Goal: Check status

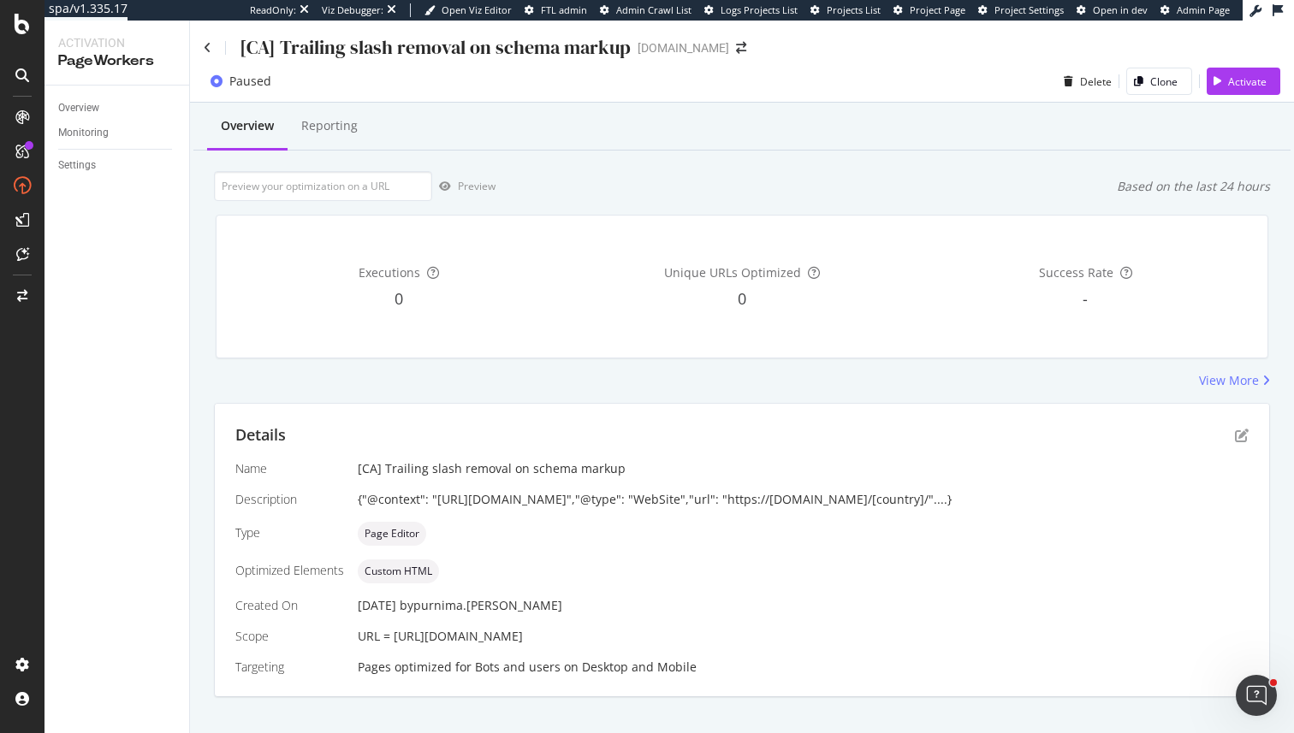
click at [607, 512] on div "Name [CA] Trailing slash removal on schema markup Description {"@context": "[UR…" at bounding box center [741, 568] width 1013 height 216
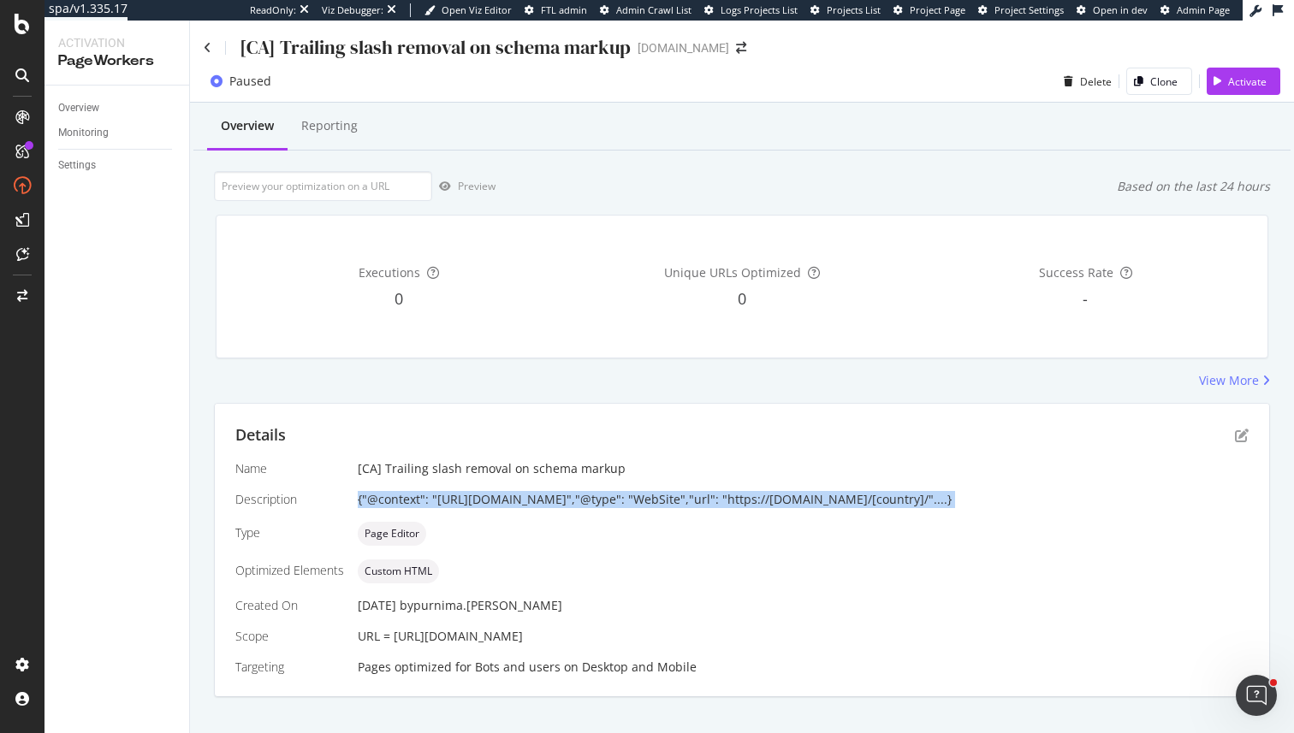
click at [607, 512] on div "Name [CA] Trailing slash removal on schema markup Description {"@context": "[UR…" at bounding box center [741, 568] width 1013 height 216
click at [1217, 377] on div "View More" at bounding box center [1229, 380] width 60 height 17
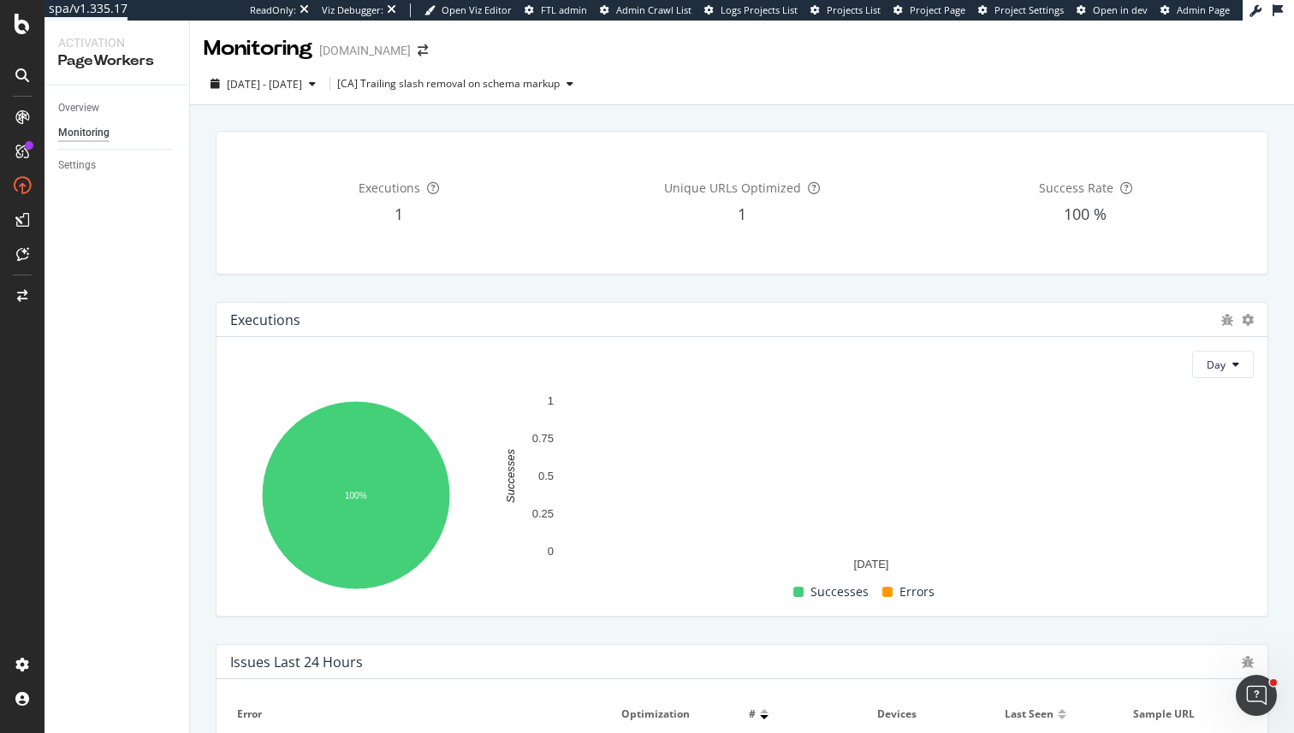
click at [741, 219] on span "1" at bounding box center [742, 214] width 9 height 21
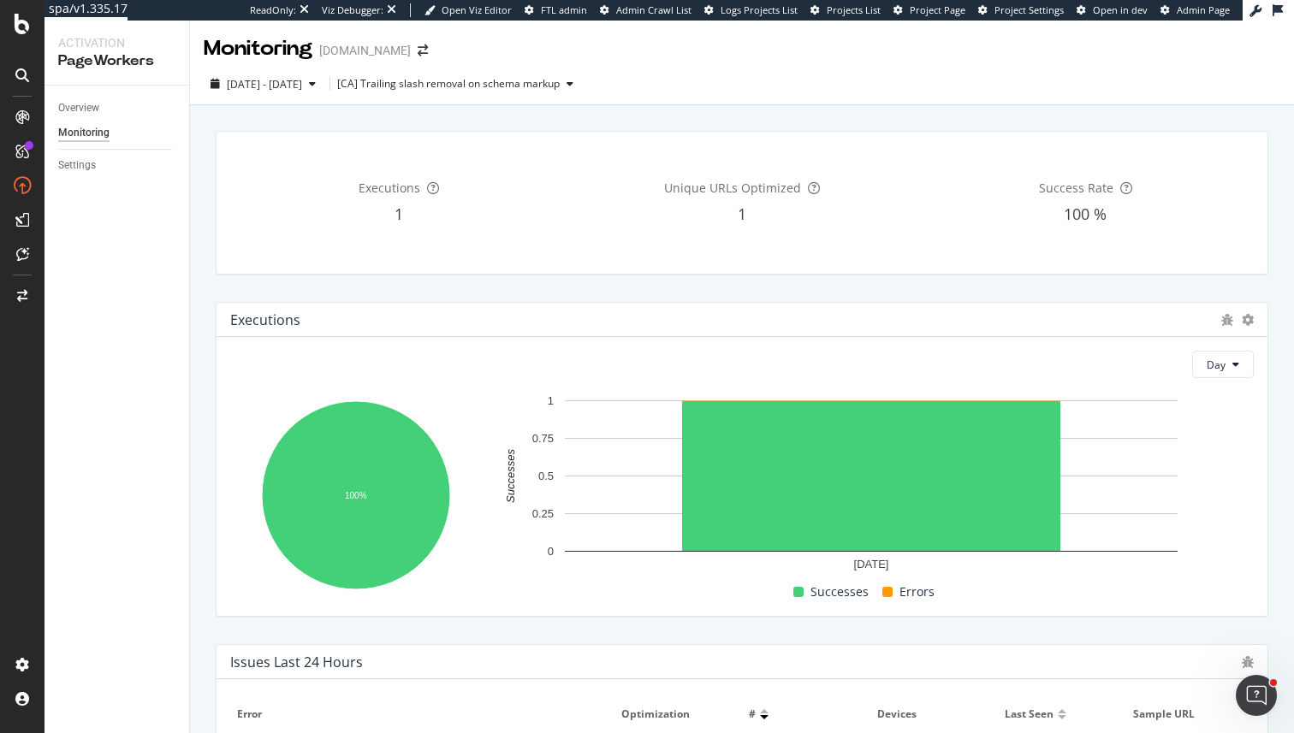
click at [741, 219] on span "1" at bounding box center [742, 214] width 9 height 21
click at [405, 223] on div "1" at bounding box center [398, 215] width 336 height 22
